Goal: Task Accomplishment & Management: Manage account settings

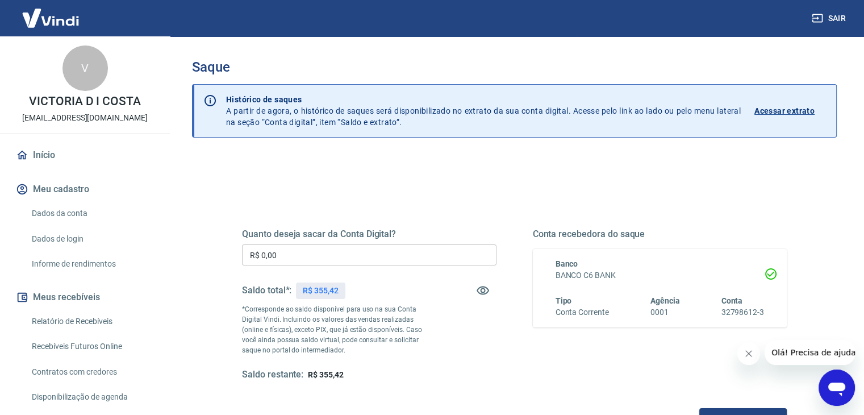
click at [693, 69] on h3 "Saque" at bounding box center [514, 67] width 645 height 16
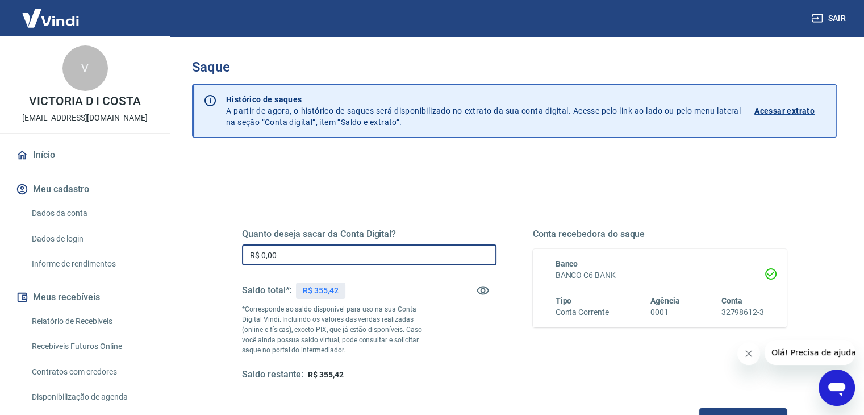
click at [312, 254] on input "R$ 0,00" at bounding box center [369, 254] width 254 height 21
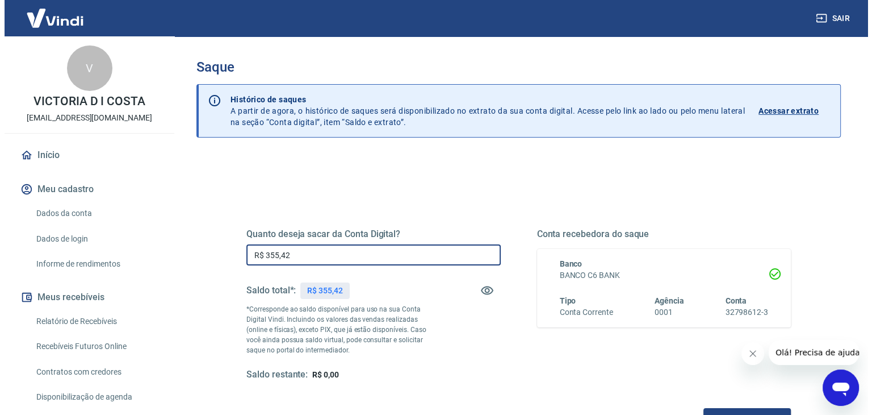
scroll to position [147, 0]
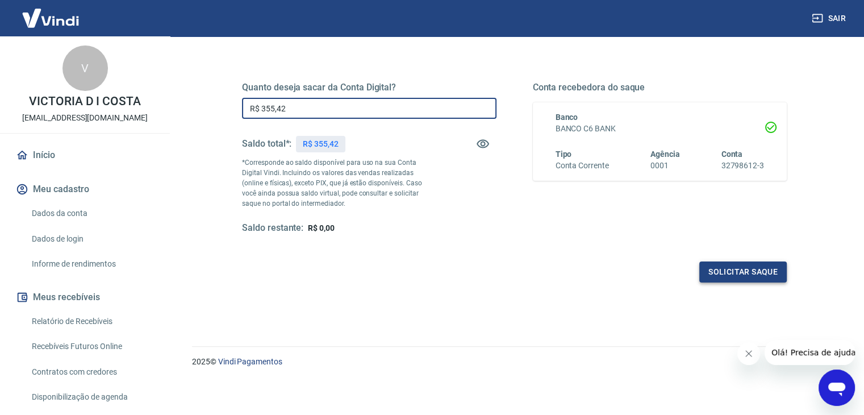
type input "R$ 355,42"
click at [738, 272] on button "Solicitar saque" at bounding box center [742, 271] width 87 height 21
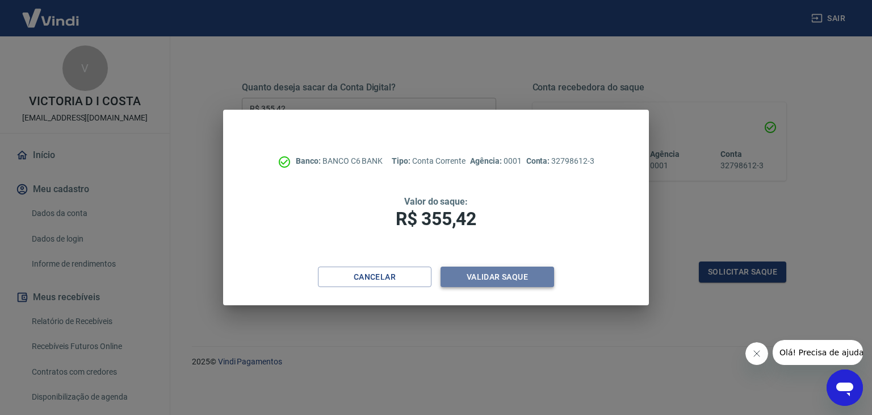
click at [474, 285] on button "Validar saque" at bounding box center [498, 276] width 114 height 21
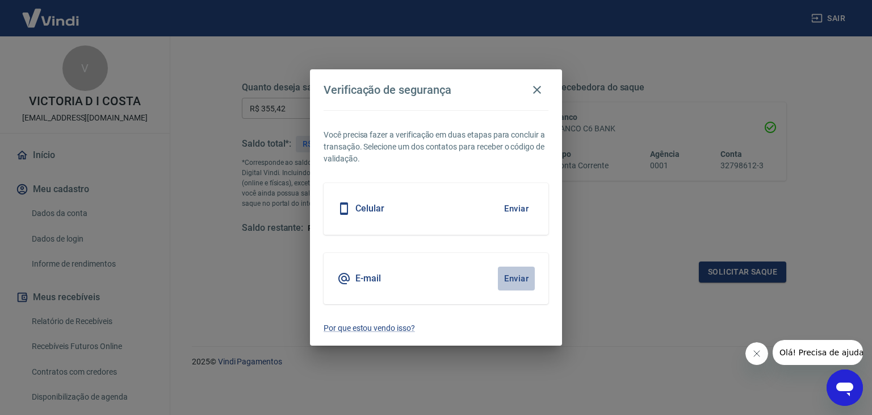
click at [516, 269] on button "Enviar" at bounding box center [516, 278] width 37 height 24
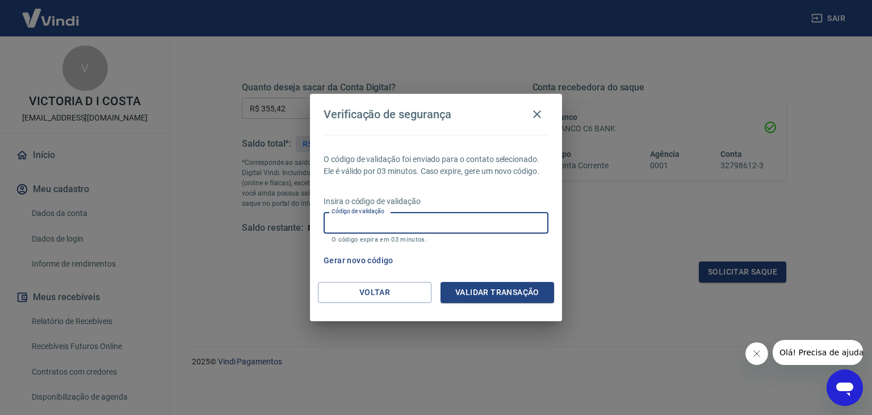
click at [425, 227] on input "Código de validação" at bounding box center [436, 222] width 225 height 21
type input "802701"
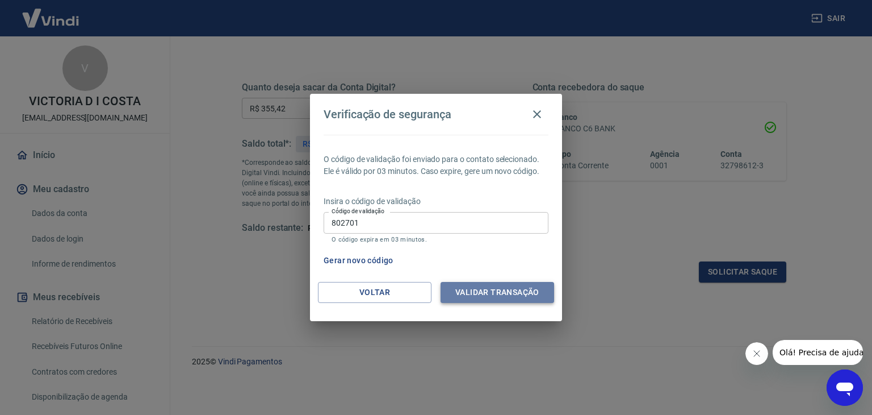
click at [458, 287] on button "Validar transação" at bounding box center [498, 292] width 114 height 21
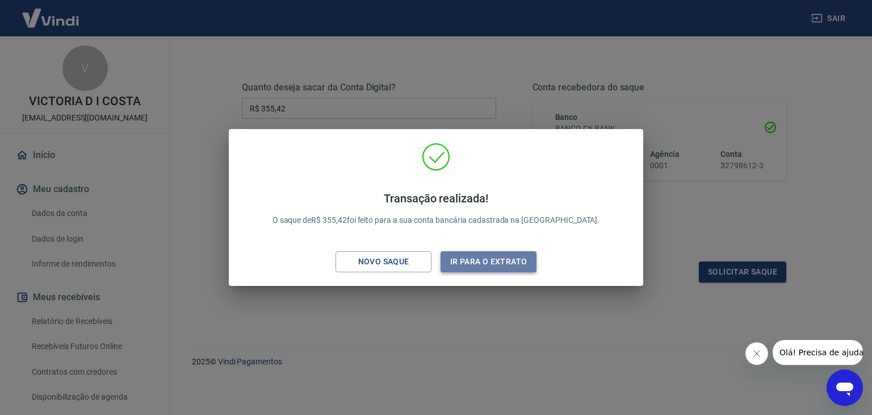
click at [456, 262] on button "Ir para o extrato" at bounding box center [489, 261] width 96 height 21
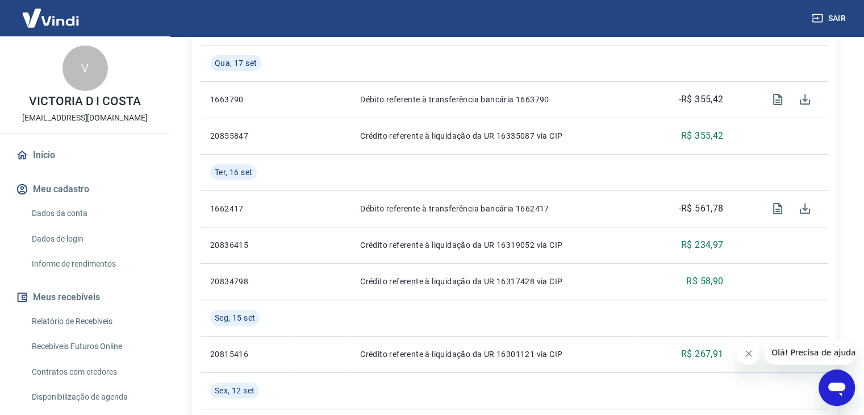
scroll to position [90, 0]
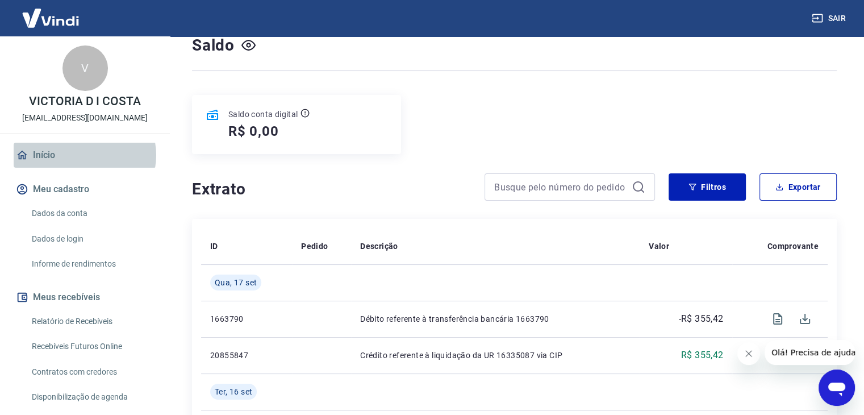
click at [84, 155] on link "Início" at bounding box center [85, 155] width 143 height 25
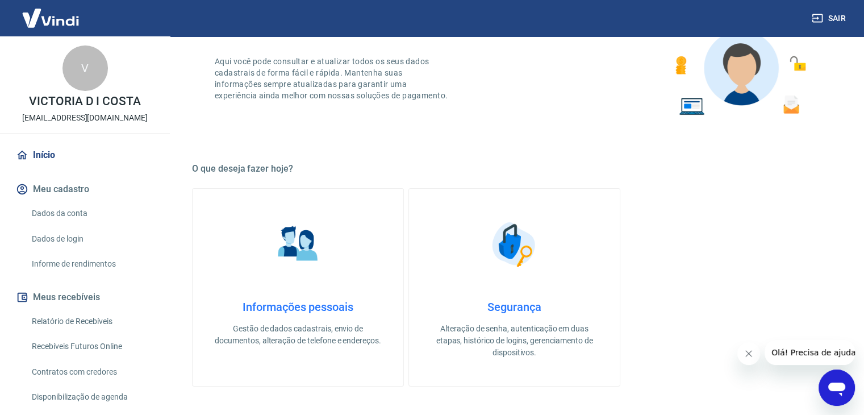
click at [457, 122] on div "Bem-vindo(a) ao gerenciador de conta Vindi Aqui você pode consultar e atualizar…" at bounding box center [514, 59] width 645 height 162
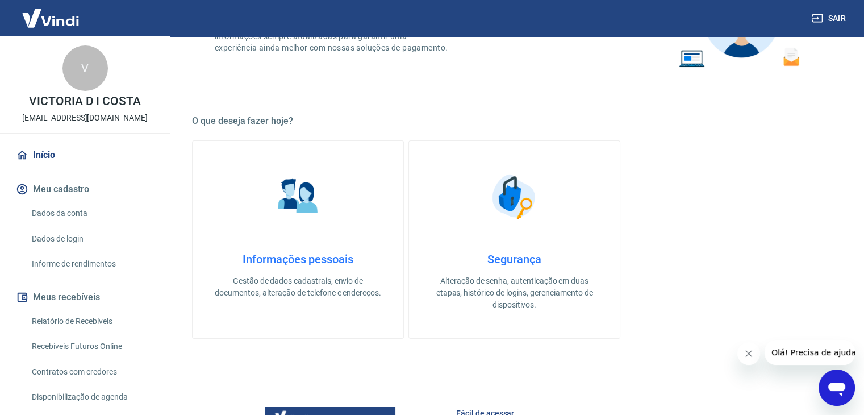
scroll to position [179, 0]
